Goal: Information Seeking & Learning: Learn about a topic

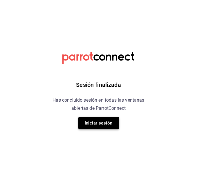
click at [94, 128] on button "Iniciar sesión" at bounding box center [98, 123] width 41 height 12
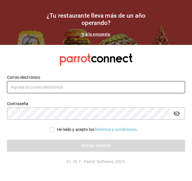
type input "[EMAIL_ADDRESS][DOMAIN_NAME]"
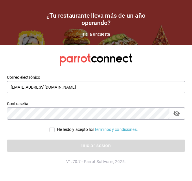
click at [53, 130] on input "He leído y acepto los Términos y condiciones." at bounding box center [52, 129] width 5 height 5
checkbox input "true"
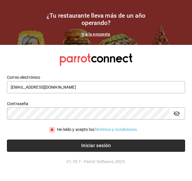
click at [81, 145] on button "Iniciar sesión" at bounding box center [96, 146] width 178 height 12
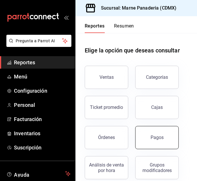
click at [151, 135] on div "Pagos" at bounding box center [156, 138] width 13 height 6
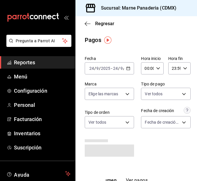
click at [122, 72] on div "2025-09-24 24 / 9 / 2025 - 2025-09-24 24 / 9 / 2025" at bounding box center [109, 68] width 49 height 12
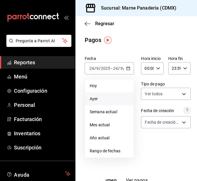
click at [109, 97] on span "Ayer" at bounding box center [109, 99] width 39 height 6
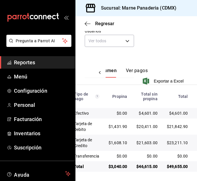
scroll to position [112, 0]
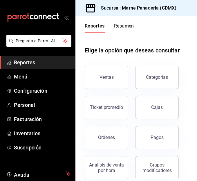
click at [30, 63] on span "Reportes" at bounding box center [42, 63] width 56 height 8
click at [98, 73] on button "Ventas" at bounding box center [106, 77] width 43 height 23
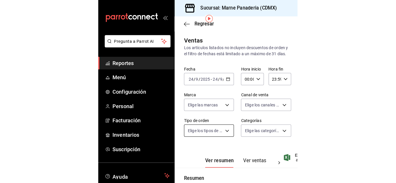
scroll to position [27, 0]
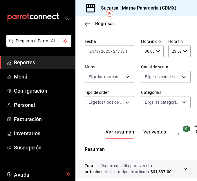
click at [158, 137] on button "Ver ventas" at bounding box center [154, 134] width 23 height 10
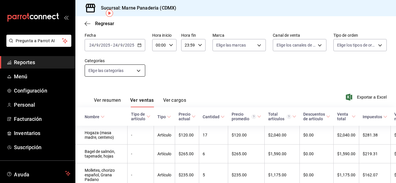
click at [130, 72] on body "Pregunta a Parrot AI Reportes Menú Configuración Personal Facturación Inventari…" at bounding box center [198, 91] width 396 height 183
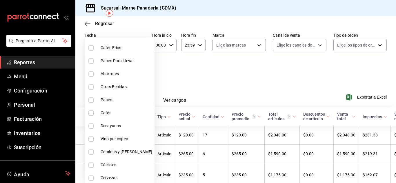
scroll to position [59, 0]
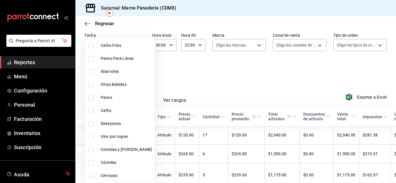
click at [105, 125] on span "Desayunos" at bounding box center [127, 124] width 52 height 6
type input "ce8d030a-cc3d-4443-b2cb-82675d69821b"
checkbox input "true"
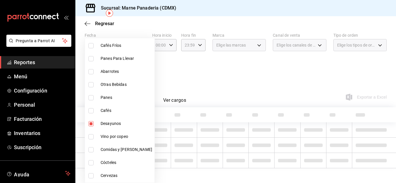
click at [196, 92] on div at bounding box center [198, 91] width 396 height 183
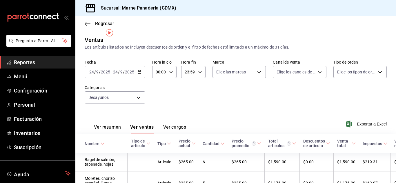
scroll to position [12, 0]
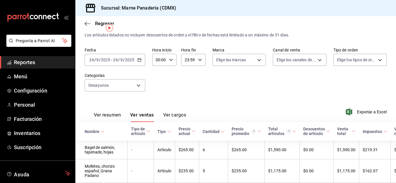
click at [139, 59] on icon "button" at bounding box center [139, 60] width 4 height 4
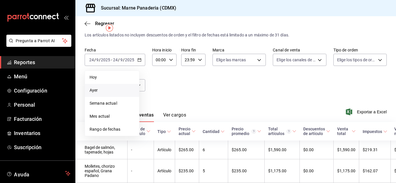
click at [112, 89] on span "Ayer" at bounding box center [112, 90] width 45 height 6
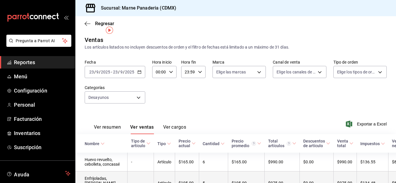
scroll to position [13, 0]
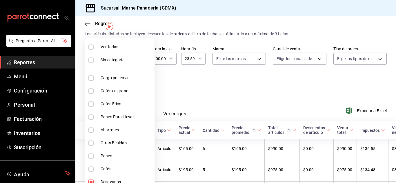
click at [138, 83] on body "Pregunta a Parrot AI Reportes Menú Configuración Personal Facturación Inventari…" at bounding box center [198, 91] width 396 height 183
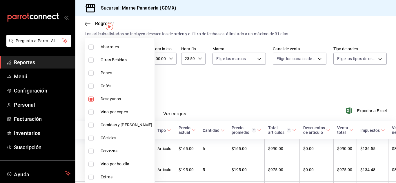
scroll to position [84, 0]
click at [113, 127] on li "Comidas y Cenas" at bounding box center [120, 124] width 70 height 13
type input "ce8d030a-cc3d-4443-b2cb-82675d69821b,d3ef6fe0-a204-4bf0-b76c-5030506ab7ed"
checkbox input "true"
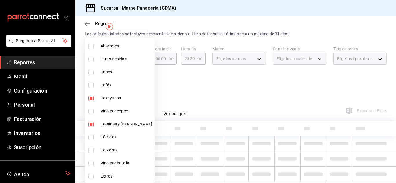
click at [185, 90] on div at bounding box center [198, 91] width 396 height 183
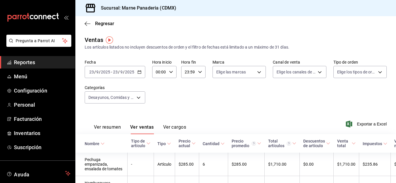
click at [140, 72] on icon "button" at bounding box center [139, 72] width 4 height 4
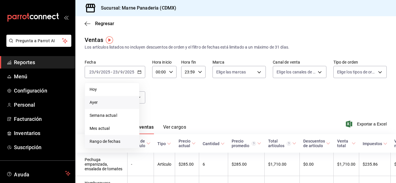
click at [113, 142] on span "Rango de fechas" at bounding box center [112, 142] width 45 height 6
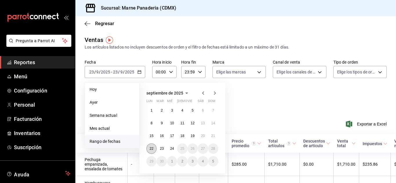
click at [149, 152] on button "22" at bounding box center [151, 149] width 10 height 10
click at [174, 151] on button "24" at bounding box center [172, 149] width 10 height 10
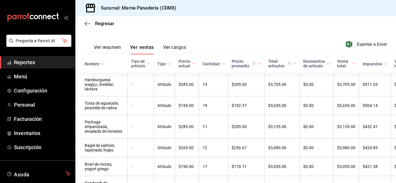
scroll to position [96, 0]
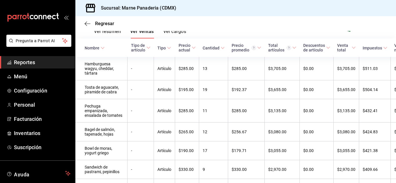
click at [196, 43] on th "Cantidad" at bounding box center [213, 48] width 29 height 19
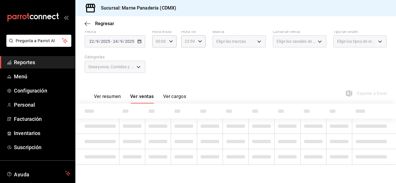
scroll to position [31, 0]
click at [196, 45] on div "23:59 Hora fin" at bounding box center [193, 41] width 24 height 12
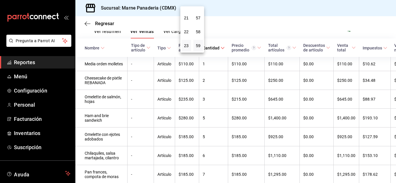
click at [196, 16] on div at bounding box center [198, 91] width 396 height 183
click at [196, 48] on div "Cantidad" at bounding box center [211, 48] width 17 height 5
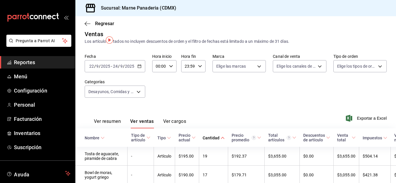
scroll to position [0, 0]
